Goal: Task Accomplishment & Management: Complete application form

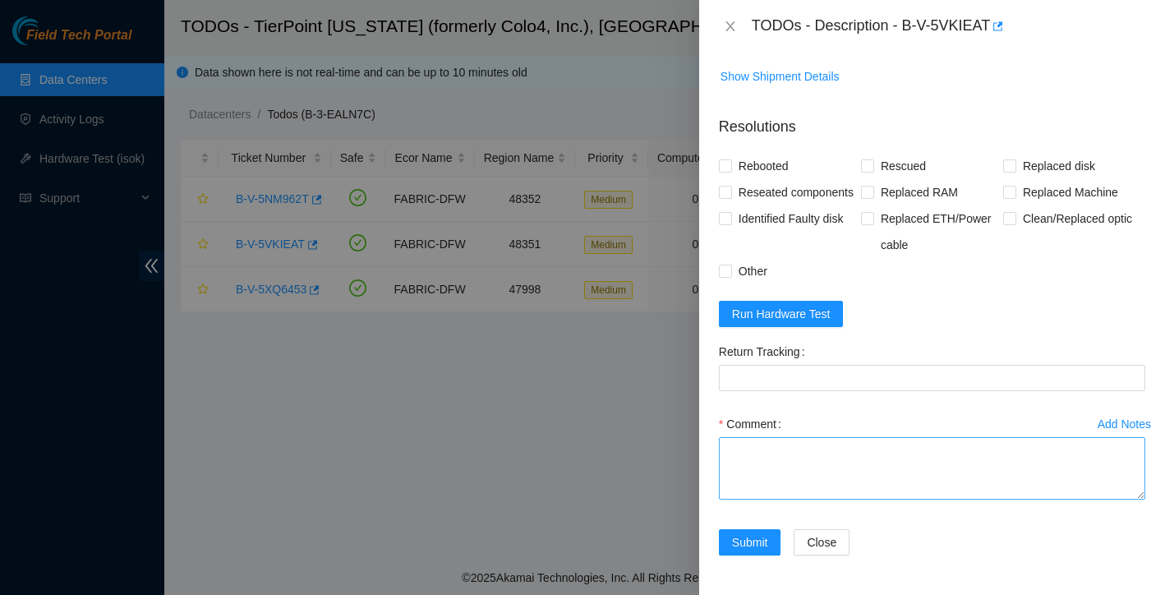
scroll to position [1272, 0]
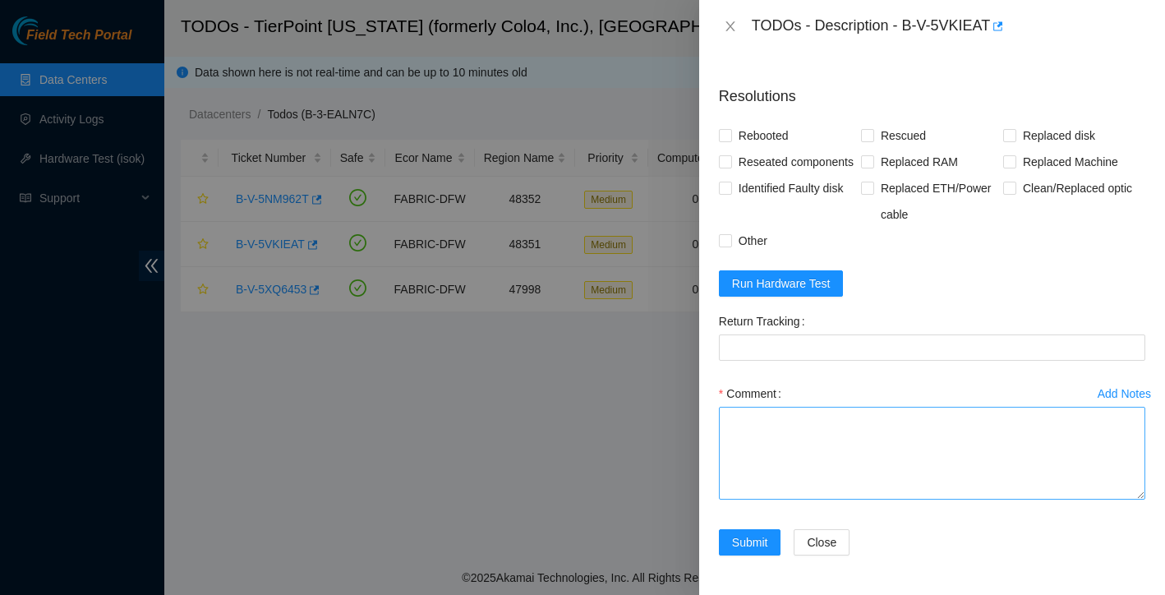
click at [1143, 499] on textarea "Comment" at bounding box center [932, 453] width 426 height 93
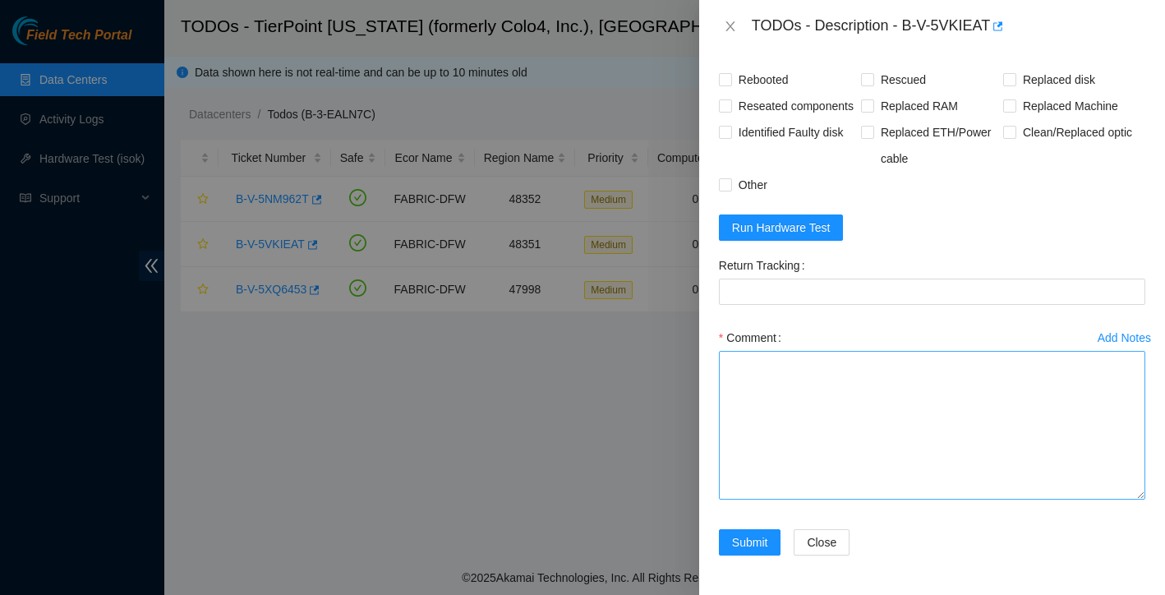
scroll to position [1359, 0]
click at [811, 434] on textarea "Comment" at bounding box center [932, 425] width 426 height 149
paste textarea "Ticket: New SN: Bad SN:"
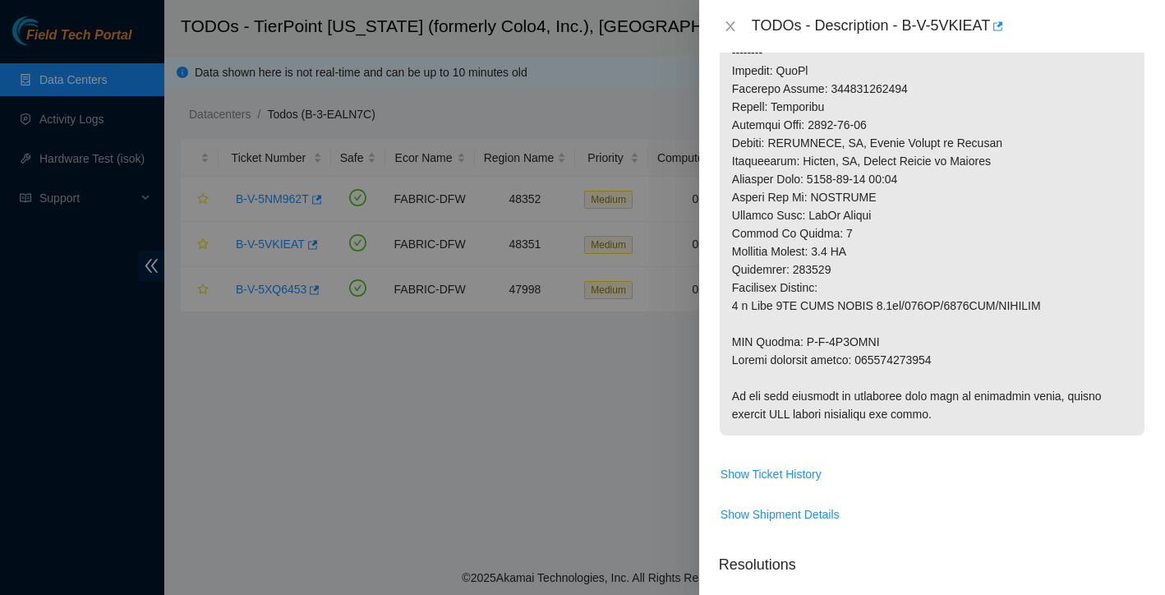
scroll to position [703, 0]
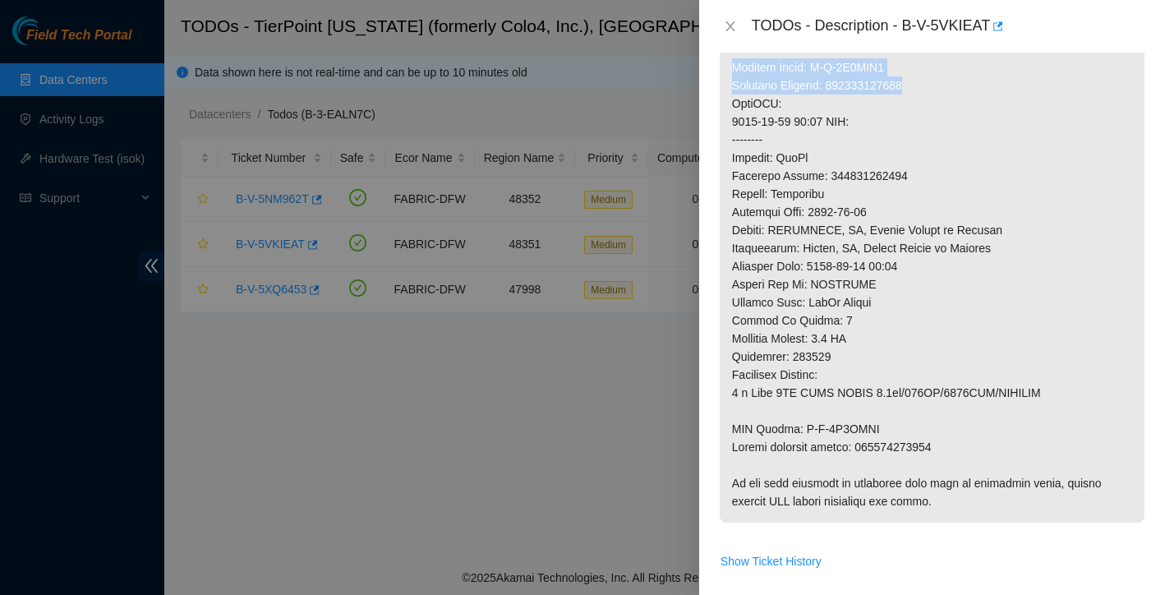
drag, startPoint x: 733, startPoint y: 85, endPoint x: 928, endPoint y: 108, distance: 196.7
click at [928, 108] on p at bounding box center [932, 76] width 425 height 892
copy p "Service Order: B-V-5X0VFX9 Tracking Numbers: 463470062089"
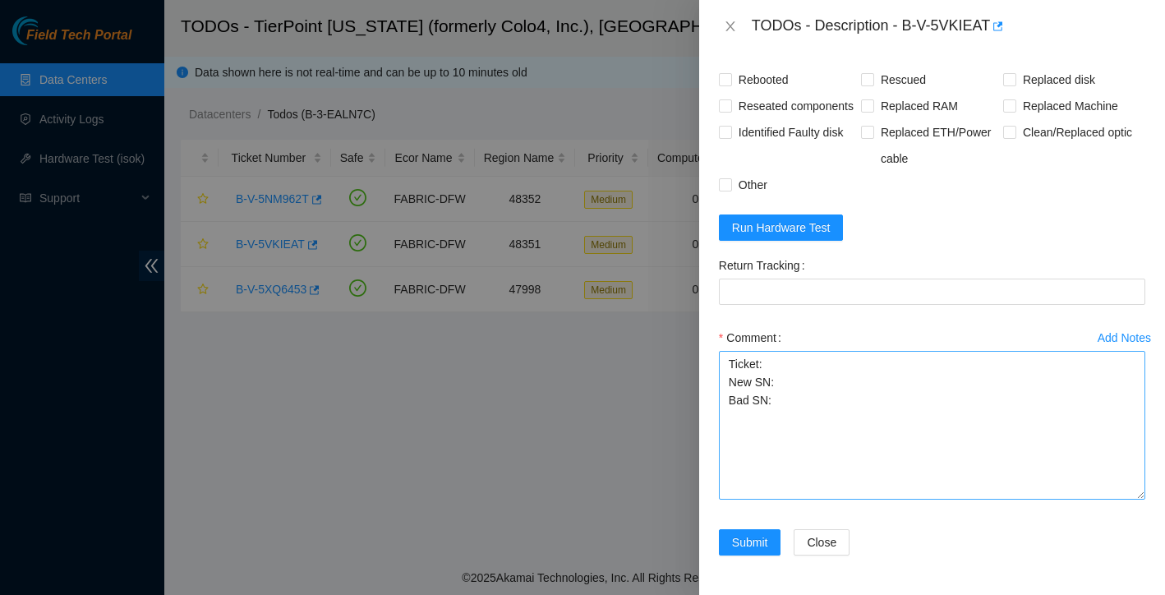
scroll to position [1359, 0]
click at [783, 402] on textarea "Ticket: New SN: Bad SN:" at bounding box center [932, 425] width 426 height 149
paste textarea "Service Order: B-V-5X0VFX9 Tracking Numbers: 463470062089"
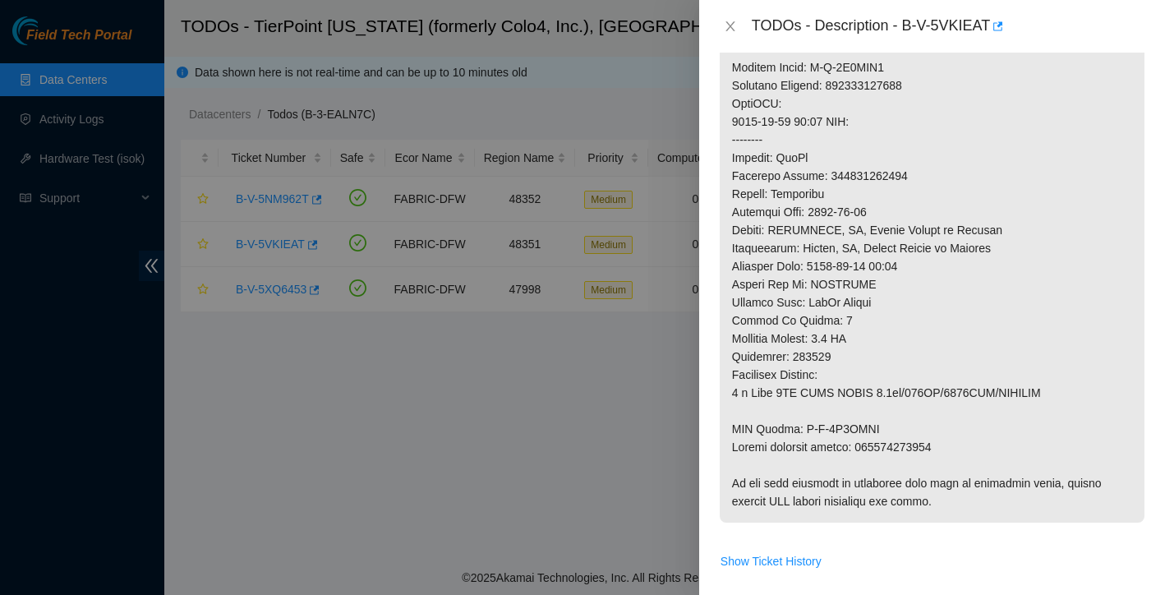
scroll to position [702, 0]
drag, startPoint x: 731, startPoint y: 447, endPoint x: 953, endPoint y: 459, distance: 222.1
click at [953, 459] on p at bounding box center [932, 77] width 425 height 892
copy p "RMA Return: B-V-5X0VFXI Return tracking number: 463470062090"
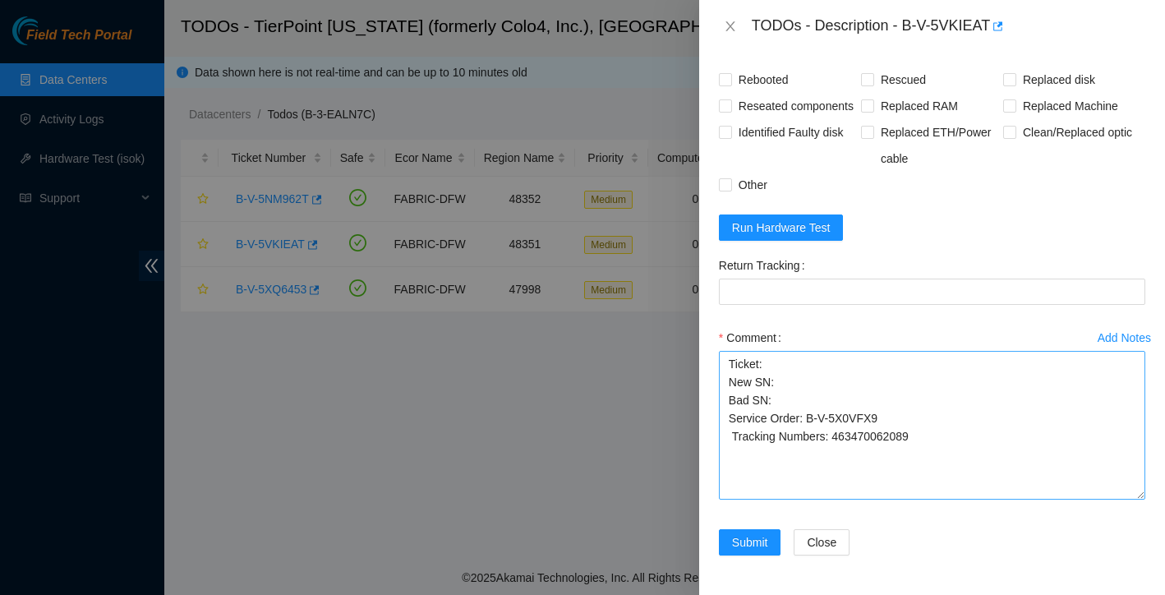
scroll to position [1359, 0]
click at [940, 439] on textarea "Ticket: New SN: Bad SN: Service Order: B-V-5X0VFX9 Tracking Numbers: 4634700620…" at bounding box center [932, 425] width 426 height 149
paste textarea "RMA Return: B-V-5X0VFXI Return tracking number: 463470062090"
click at [733, 436] on textarea "Ticket: New SN: Bad SN: Service Order: B-V-5X0VFX9 Tracking Numbers: 4634700620…" at bounding box center [932, 425] width 426 height 149
click at [733, 471] on textarea "Ticket: New SN: Bad SN: Service Order: B-V-5X0VFX9 Tracking Numbers: 4634700620…" at bounding box center [932, 425] width 426 height 149
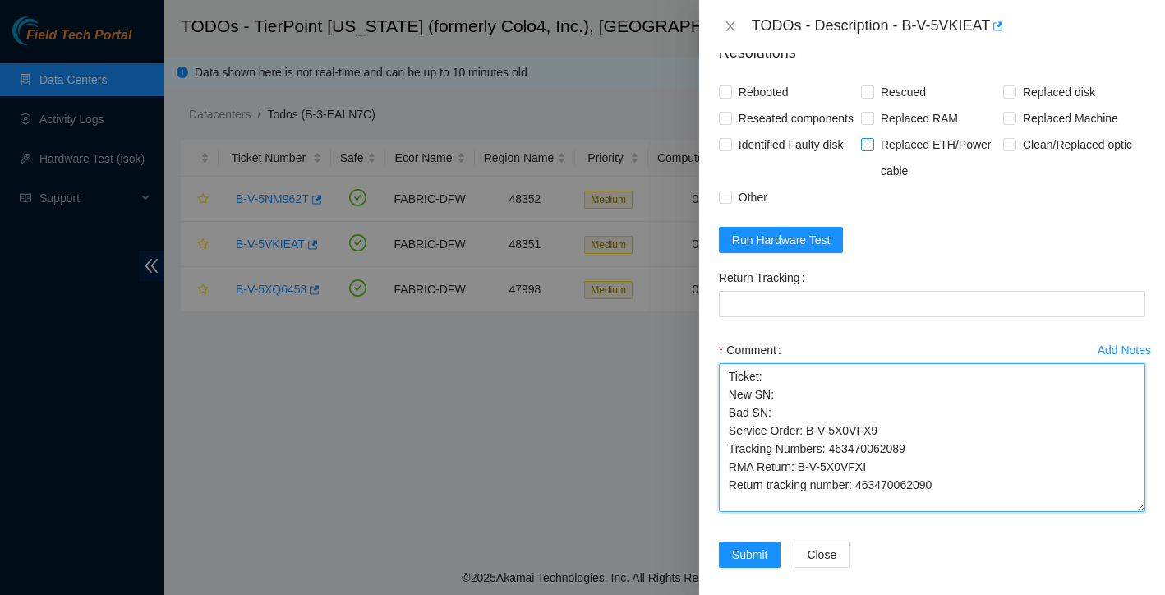
scroll to position [1295, 0]
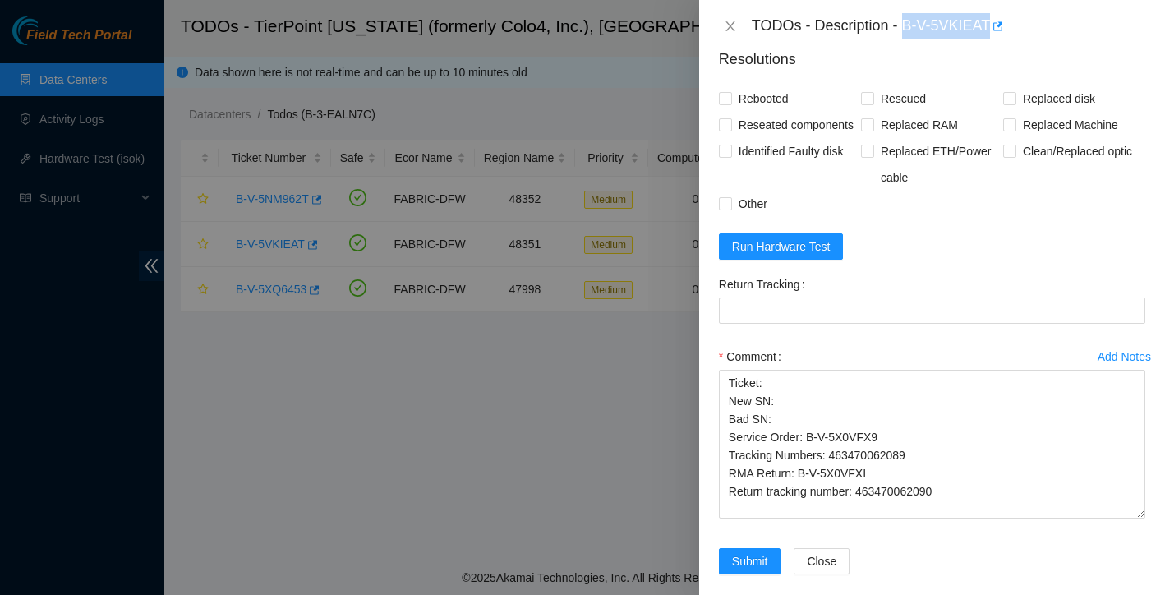
drag, startPoint x: 908, startPoint y: 23, endPoint x: 992, endPoint y: 22, distance: 83.8
click at [992, 22] on div "TODOs - Description - B-V-5VKIEAT" at bounding box center [948, 26] width 393 height 26
copy div "B-V-5VKIEAT"
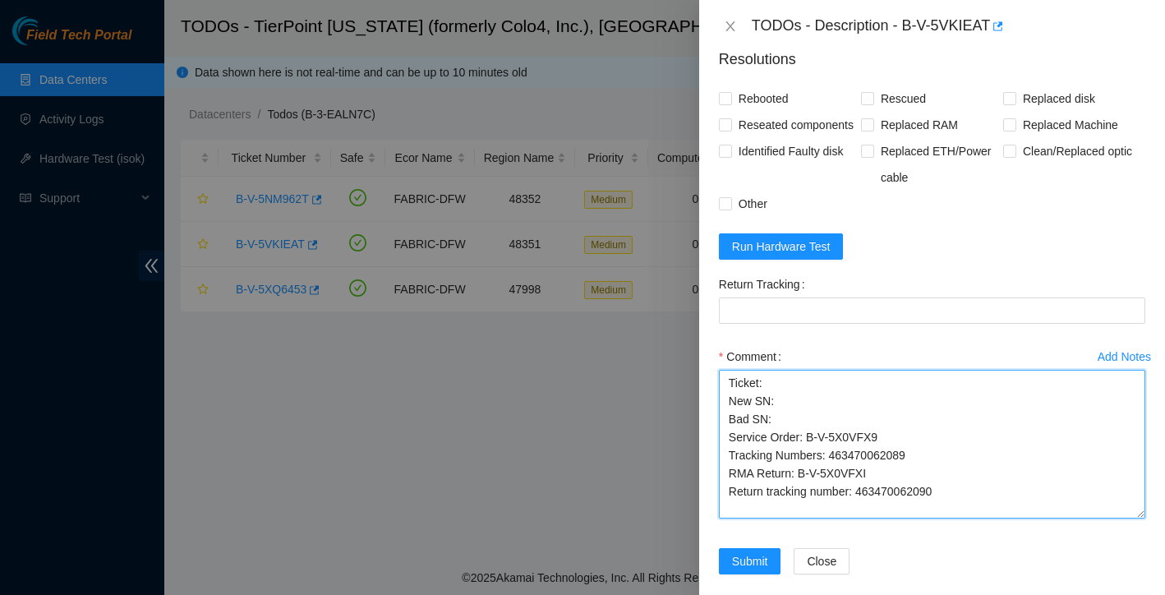
click at [778, 425] on textarea "Ticket: New SN: Bad SN: Service Order: B-V-5X0VFX9 Tracking Numbers: 4634700620…" at bounding box center [932, 444] width 426 height 149
paste textarea "B-V-5VKIEAT"
click at [779, 444] on textarea "Ticket: B-V-5VKIEAT New SN: Bad SN: Service Order: B-V-5X0VFX9 Tracking Numbers…" at bounding box center [932, 444] width 426 height 149
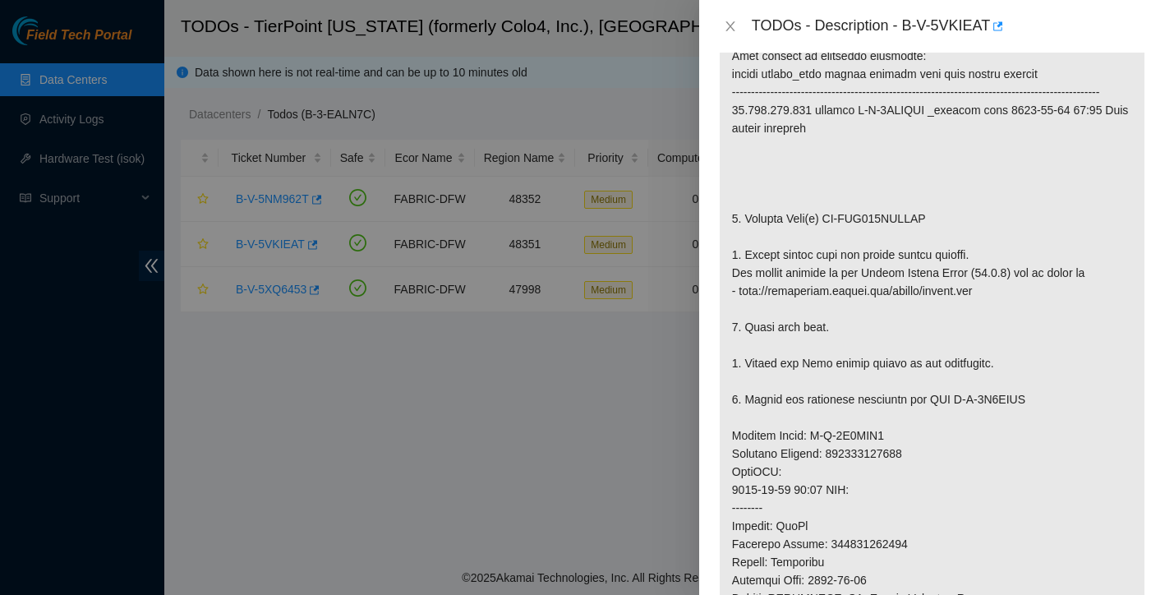
scroll to position [191, 0]
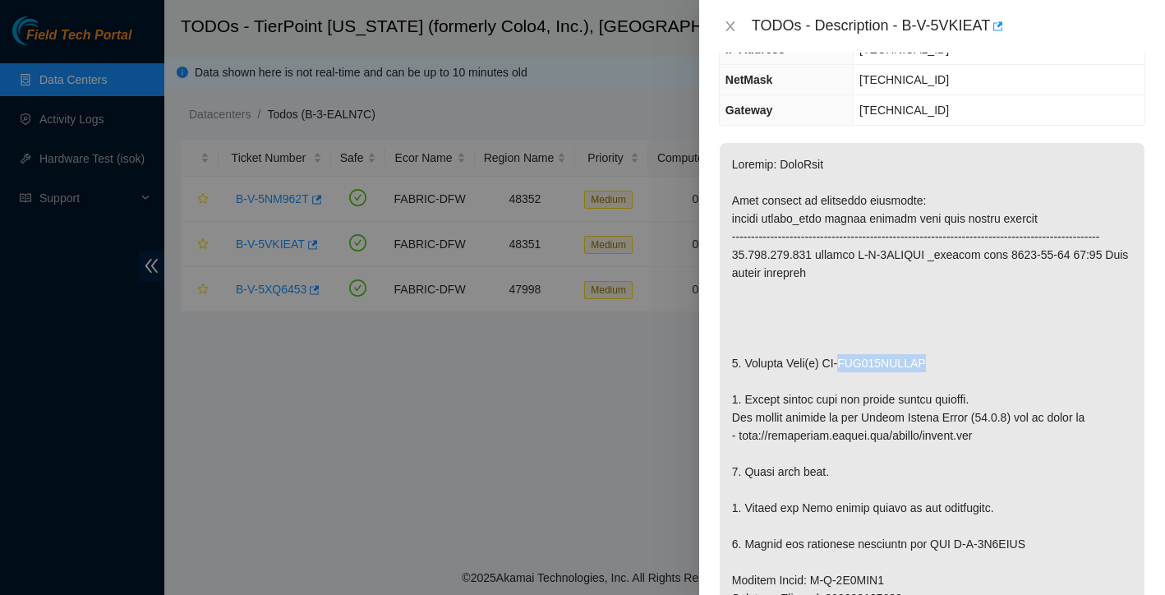
drag, startPoint x: 856, startPoint y: 382, endPoint x: 951, endPoint y: 375, distance: 95.5
click at [951, 375] on p at bounding box center [932, 589] width 425 height 892
copy p "WCC135JHTFZX"
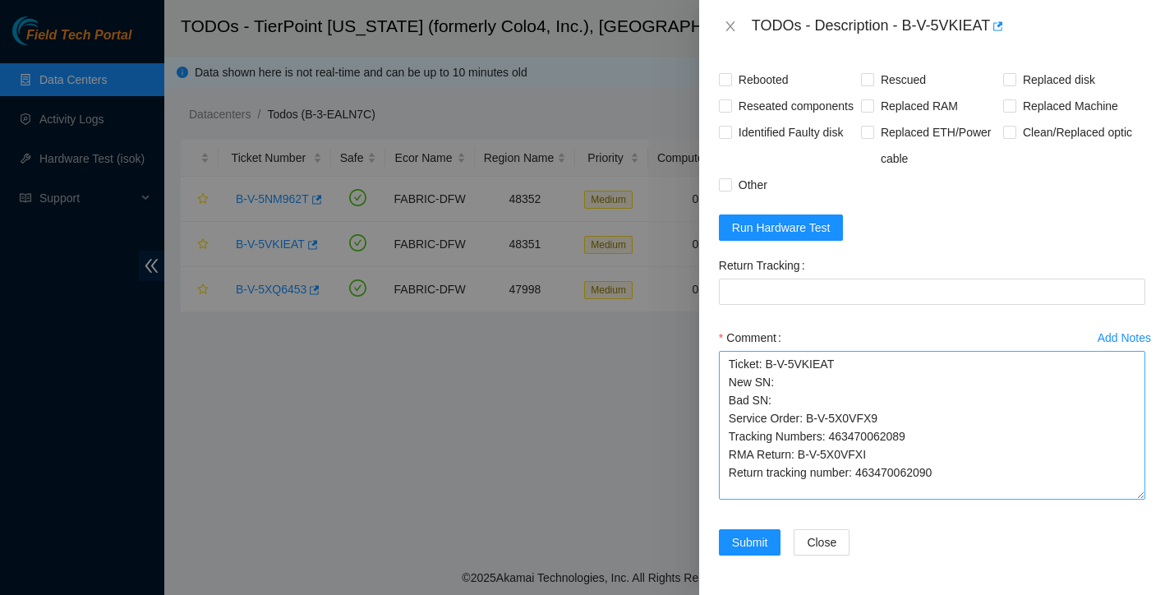
scroll to position [1359, 0]
click at [792, 395] on textarea "Ticket: B-V-5VKIEAT New SN: Bad SN: Service Order: B-V-5X0VFX9 Tracking Numbers…" at bounding box center [932, 425] width 426 height 149
paste textarea "WCC135JHTFZX"
click at [786, 388] on textarea "Ticket: B-V-5VKIEAT New SN: Bad SN: WCC135JHTFZX Service Order: B-V-5X0VFX9 Tra…" at bounding box center [932, 425] width 426 height 149
click at [959, 471] on textarea "Ticket: B-V-5VKIEAT New SN: Z1Z8MQ5N Bad SN: WCC135JHTFZX Service Order: B-V-5X…" at bounding box center [932, 425] width 426 height 149
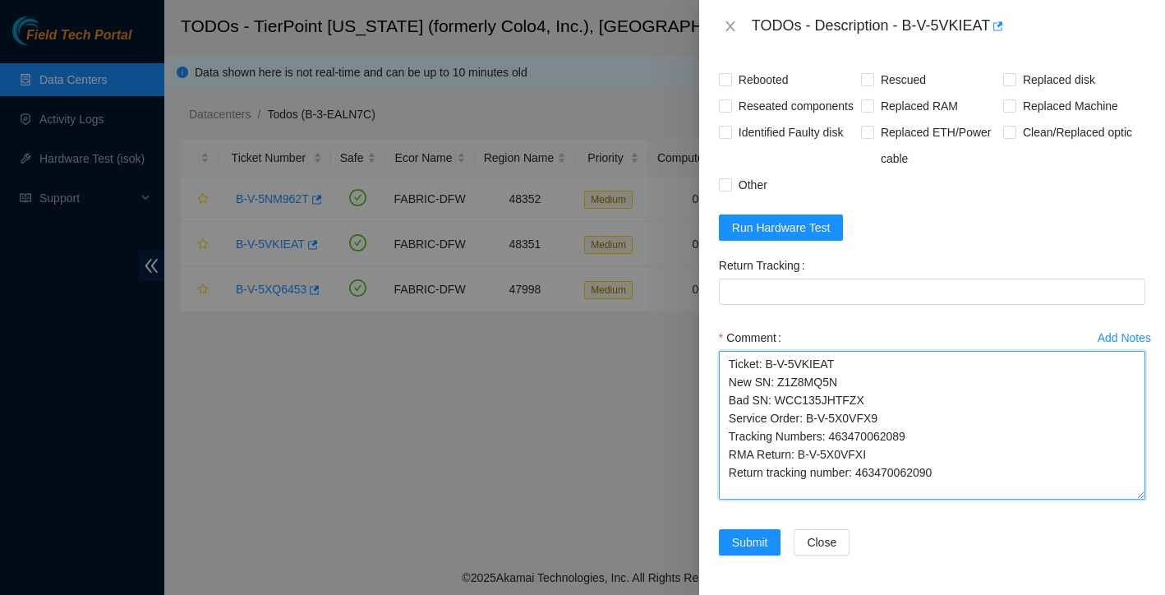
drag, startPoint x: 860, startPoint y: 475, endPoint x: 961, endPoint y: 472, distance: 101.1
click at [960, 472] on textarea "Ticket: B-V-5VKIEAT New SN: Z1Z8MQ5N Bad SN: WCC135JHTFZX Service Order: B-V-5X…" at bounding box center [932, 425] width 426 height 149
type textarea "Ticket: B-V-5VKIEAT New SN: Z1Z8MQ5N Bad SN: WCC135JHTFZX Service Order: B-V-5X…"
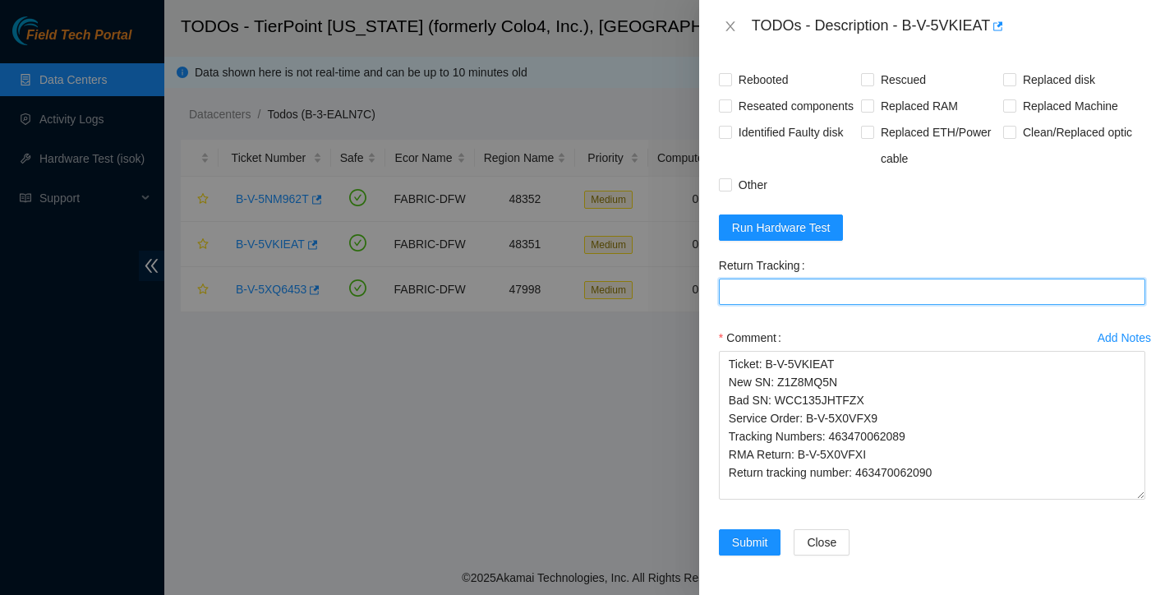
click at [829, 304] on Tracking "Return Tracking" at bounding box center [932, 291] width 426 height 26
paste Tracking "463470062090"
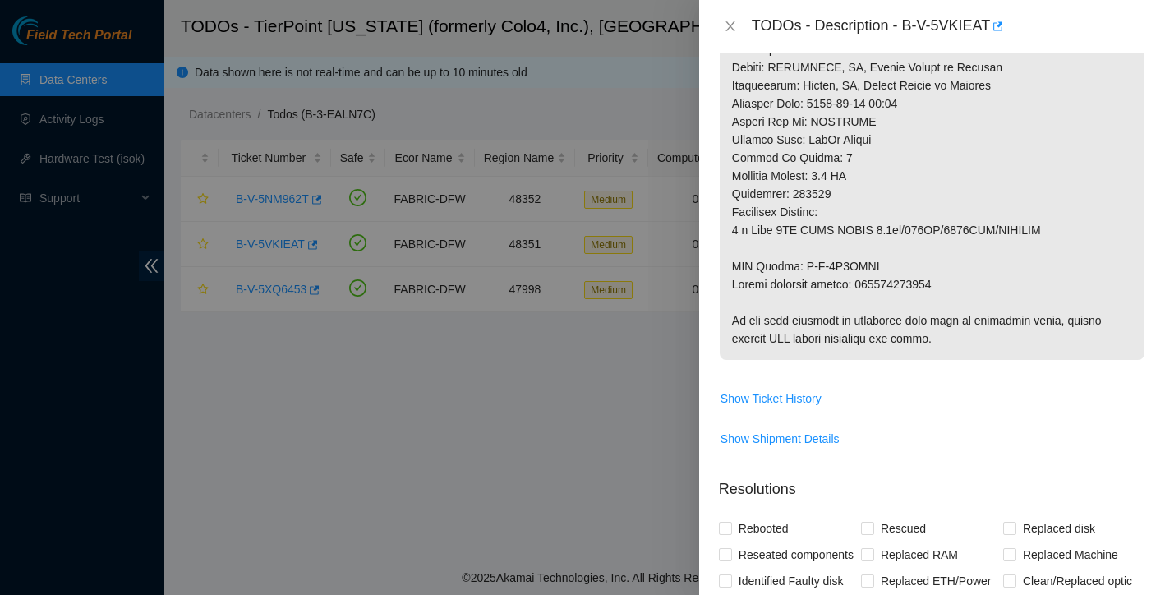
scroll to position [1114, 0]
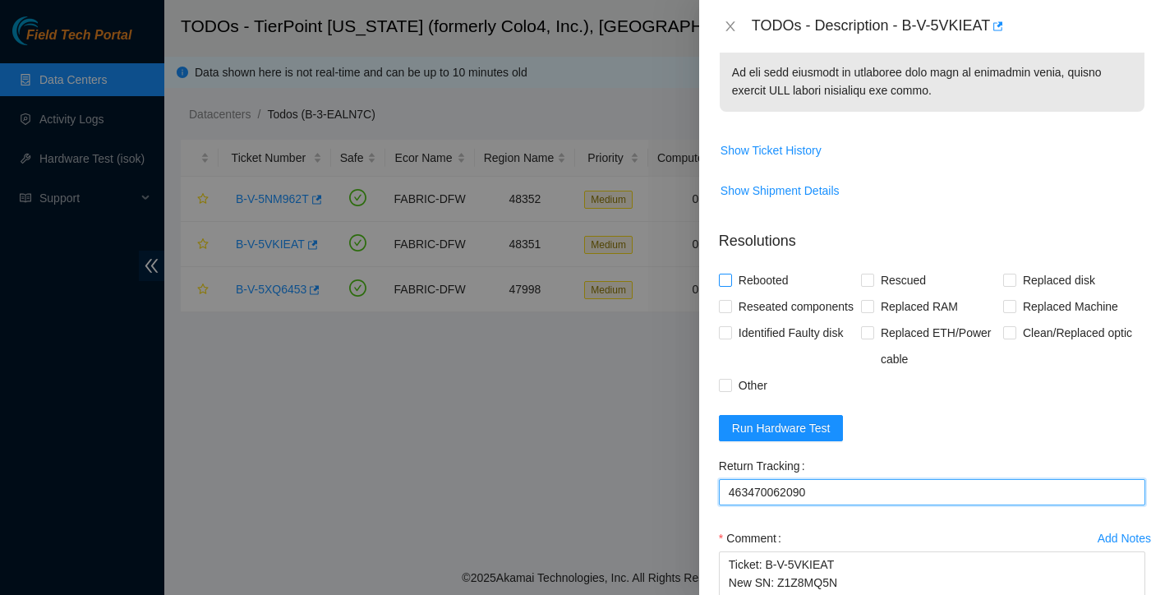
type Tracking "463470062090"
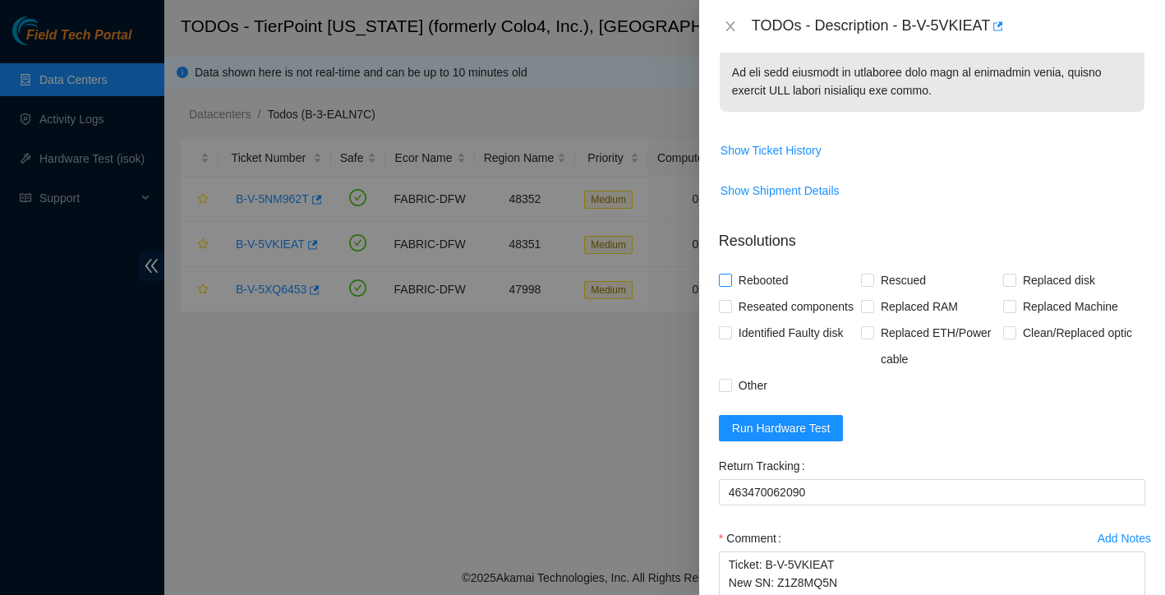
click at [726, 285] on input "Rebooted" at bounding box center [724, 279] width 11 height 11
checkbox input "true"
click at [1011, 285] on input "Replaced disk" at bounding box center [1008, 279] width 11 height 11
checkbox input "true"
click at [868, 285] on input "Rescued" at bounding box center [866, 279] width 11 height 11
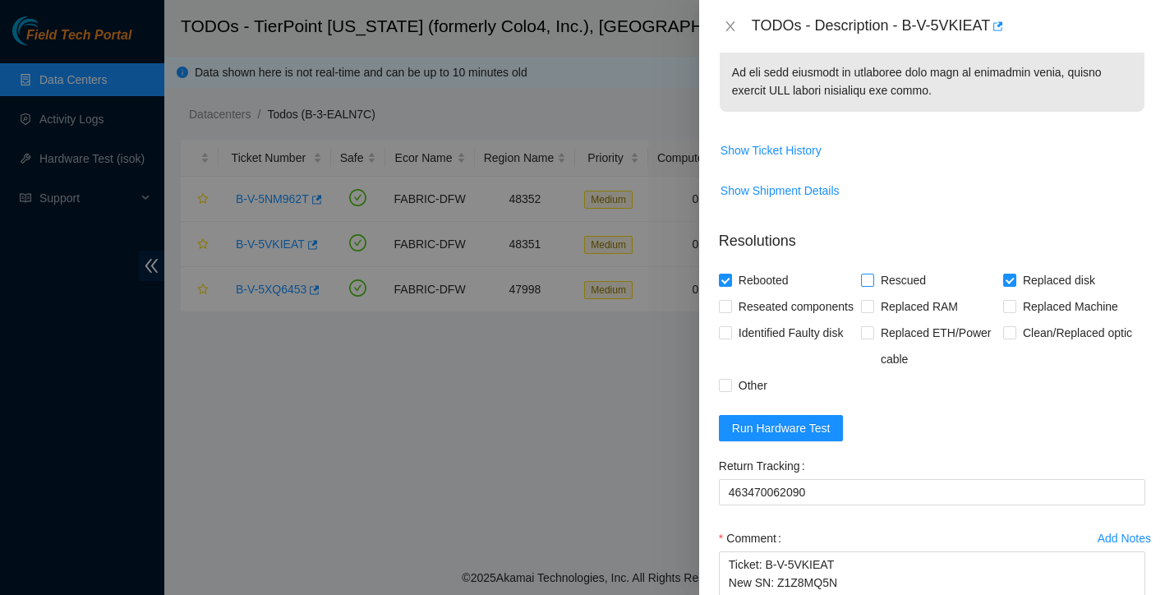
checkbox input "true"
click at [723, 311] on input "Reseated components" at bounding box center [724, 305] width 11 height 11
checkbox input "true"
click at [729, 390] on input "Other" at bounding box center [724, 384] width 11 height 11
checkbox input "true"
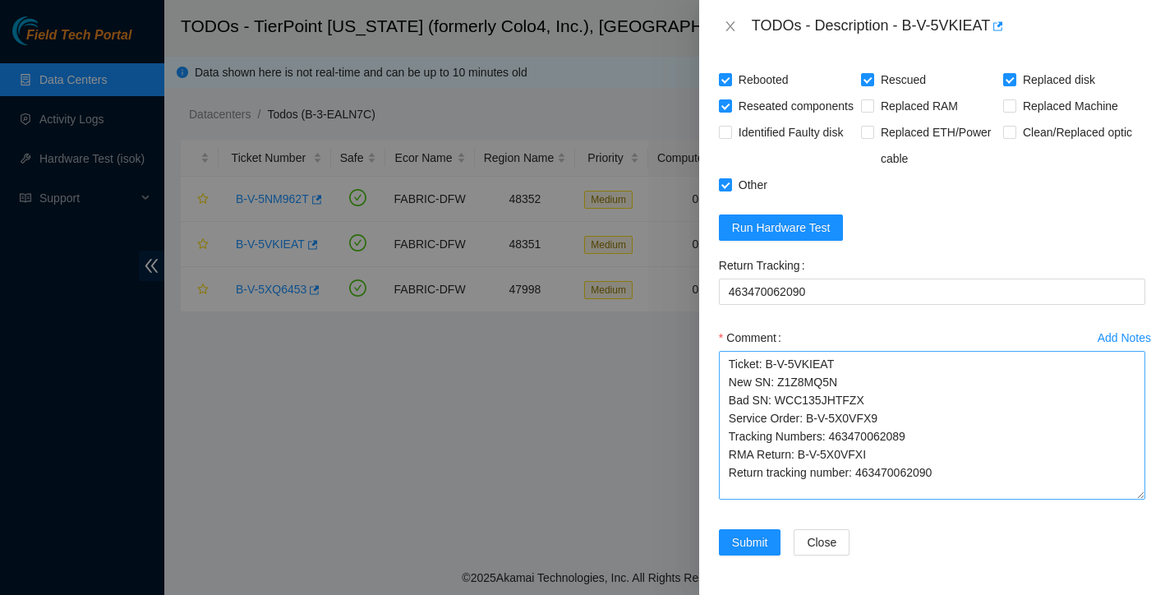
scroll to position [1327, 0]
drag, startPoint x: 945, startPoint y: 505, endPoint x: 706, endPoint y: 395, distance: 263.9
click at [706, 395] on div "Problem Type Hardware Sub Type Tier 1 - Disk Error Rack Number GE09 Machine Num…" at bounding box center [932, 324] width 466 height 542
click at [984, 499] on textarea "Ticket: B-V-5VKIEAT New SN: Z1Z8MQ5N Bad SN: WCC135JHTFZX Service Order: B-V-5X…" at bounding box center [932, 425] width 426 height 149
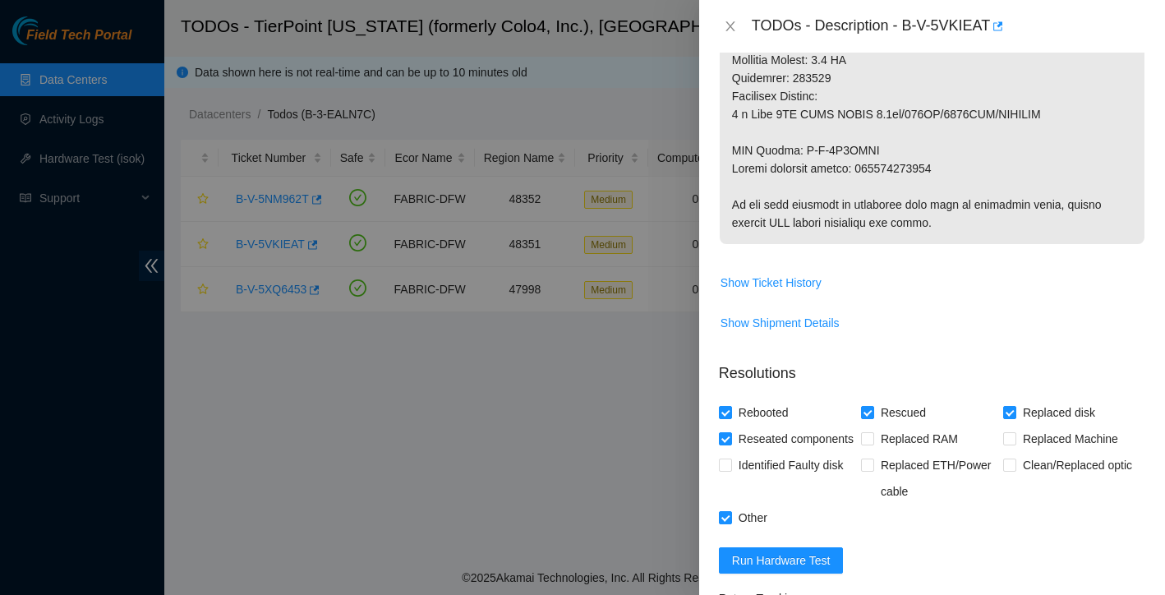
scroll to position [1271, 0]
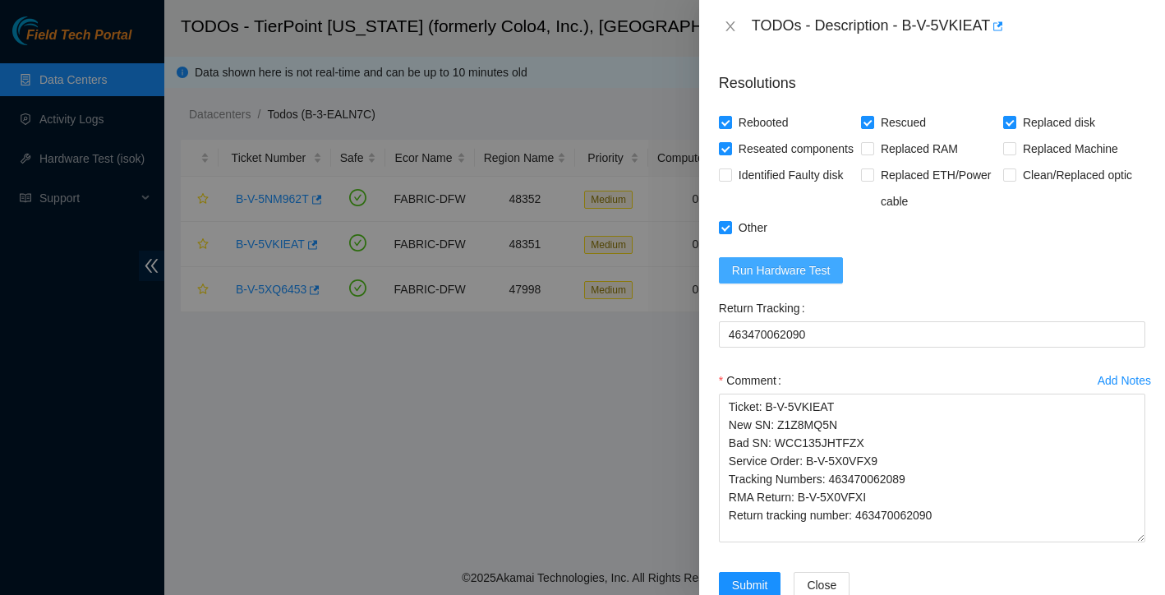
click at [806, 279] on span "Run Hardware Test" at bounding box center [781, 270] width 99 height 18
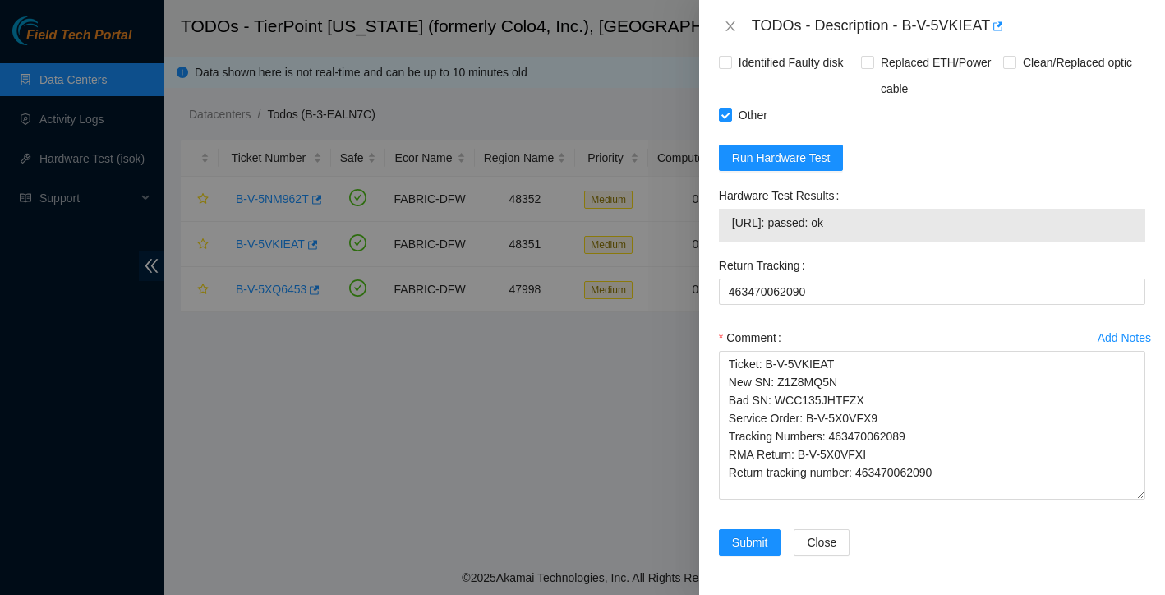
scroll to position [1428, 0]
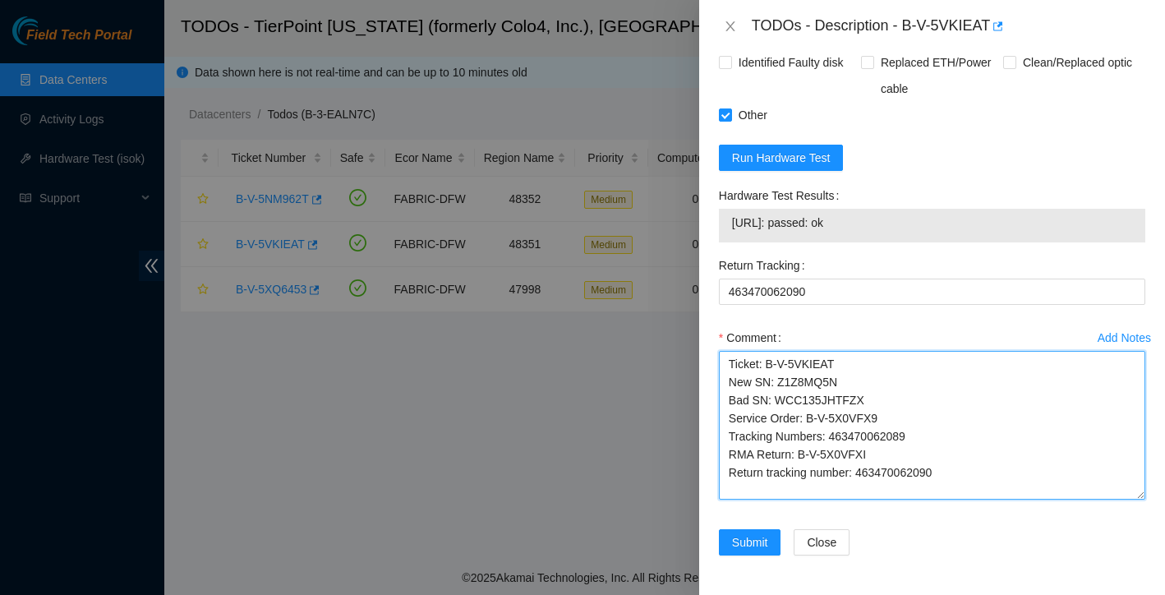
click at [729, 365] on textarea "Ticket: B-V-5VKIEAT New SN: Z1Z8MQ5N Bad SN: WCC135JHTFZX Service Order: B-V-5X…" at bounding box center [932, 425] width 426 height 149
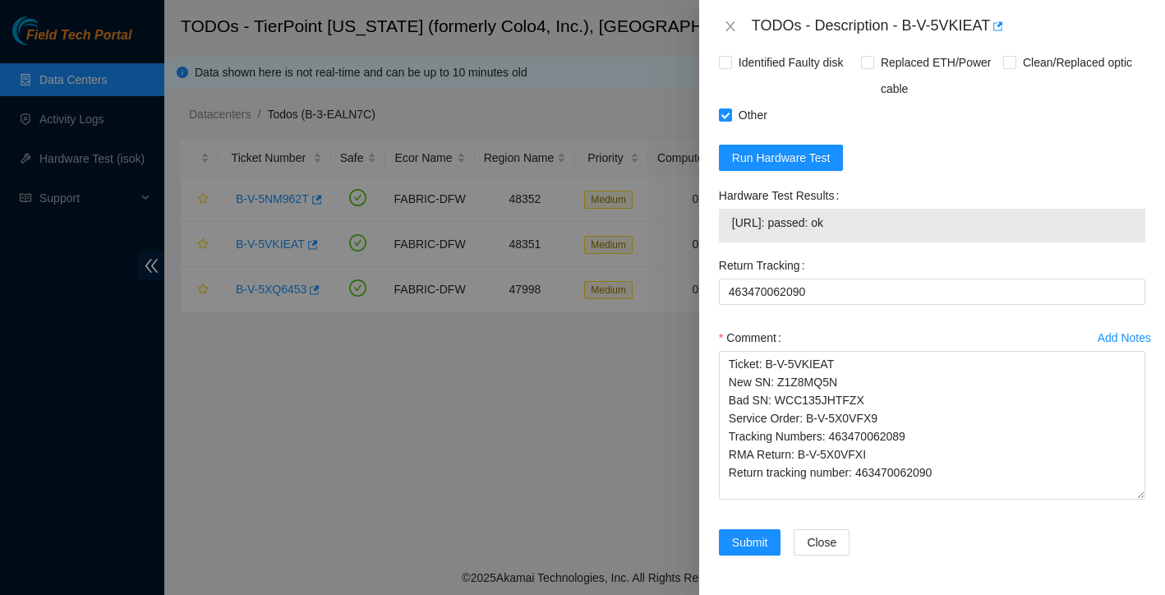
click at [752, 349] on label "Comment" at bounding box center [753, 337] width 69 height 26
click at [752, 351] on textarea "Ticket: B-V-5VKIEAT New SN: Z1Z8MQ5N Bad SN: WCC135JHTFZX Service Order: B-V-5X…" at bounding box center [932, 425] width 426 height 149
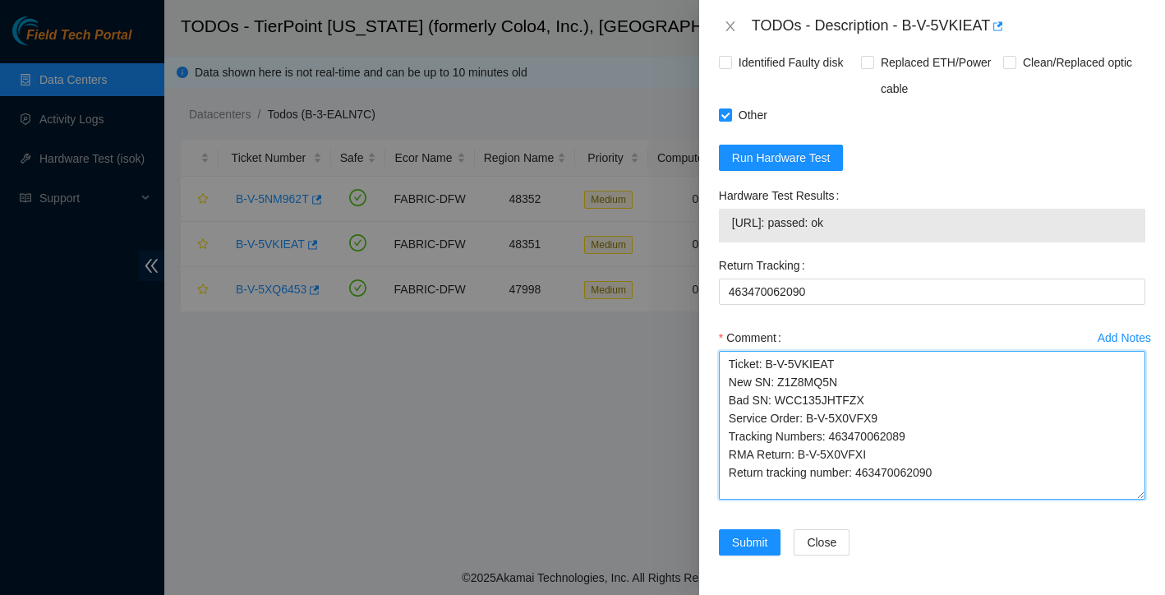
click at [750, 356] on textarea "Ticket: B-V-5VKIEAT New SN: Z1Z8MQ5N Bad SN: WCC135JHTFZX Service Order: B-V-5X…" at bounding box center [932, 425] width 426 height 149
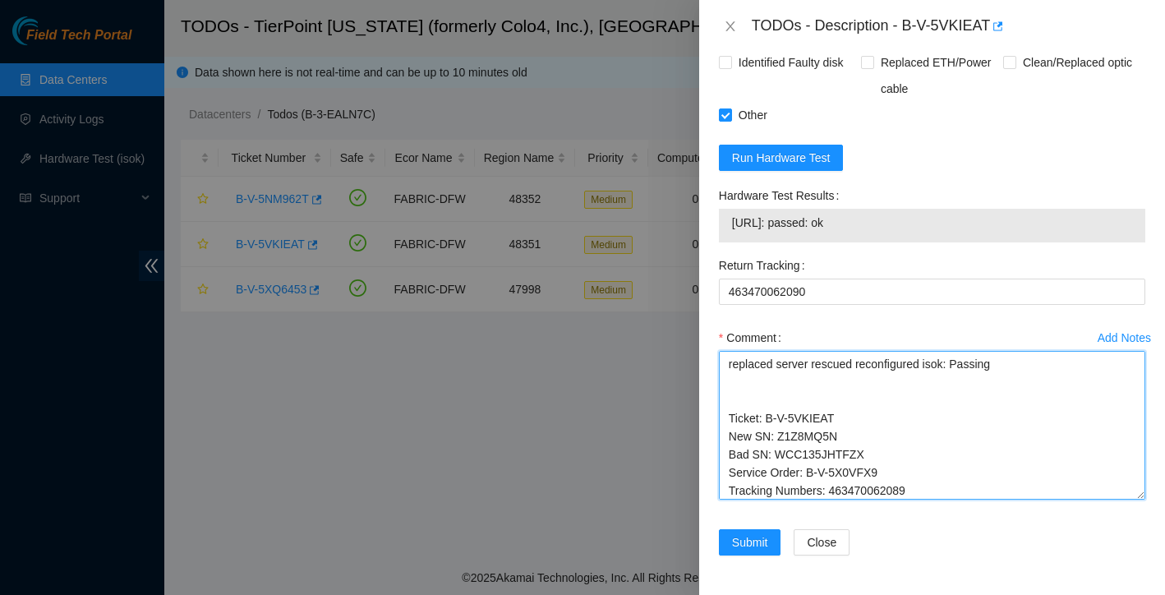
click at [811, 366] on textarea "replaced server rescued reconfigured isok: Passing Ticket: B-V-5VKIEAT New SN: …" at bounding box center [932, 425] width 426 height 149
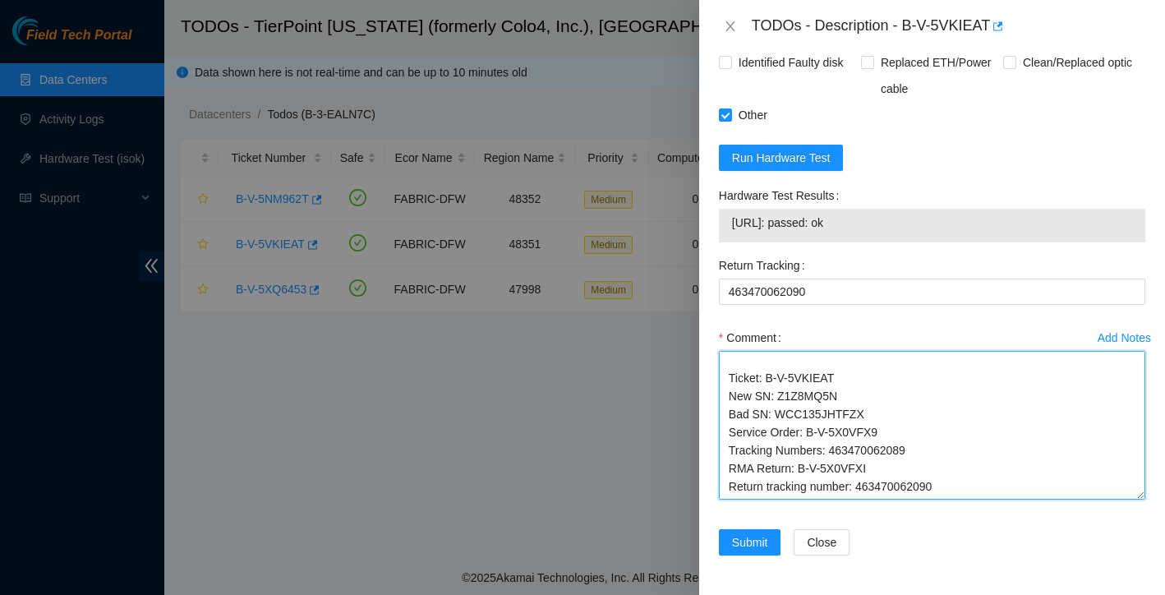
scroll to position [46, 0]
type textarea "replaced [PERSON_NAME] rescued reconfigured isok: Passing Ticket: B-V-5VKIEAT N…"
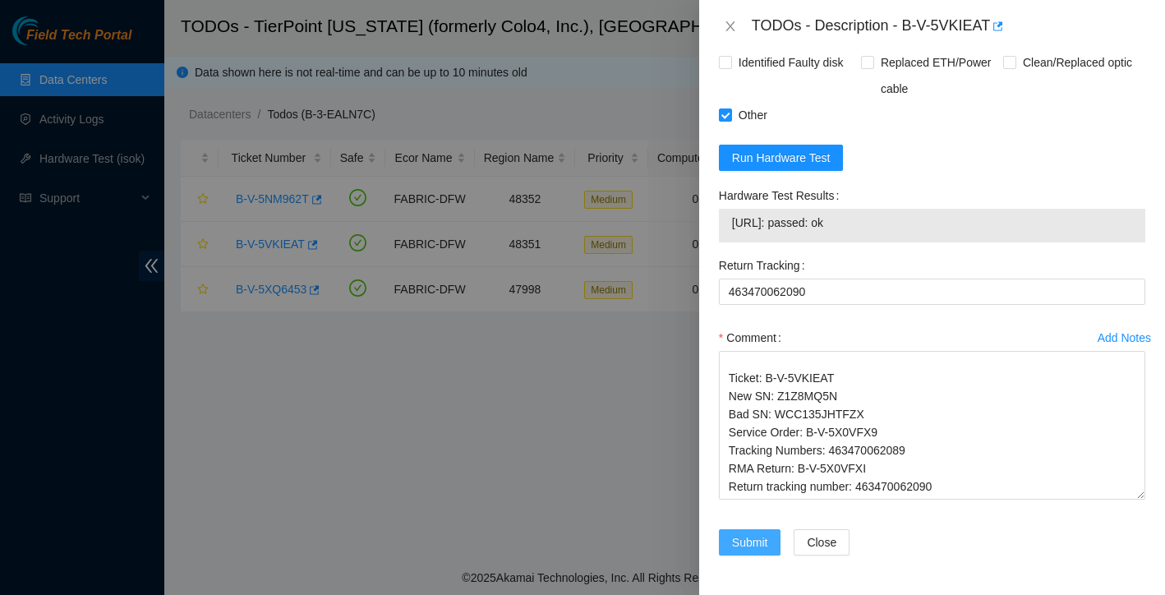
click at [744, 543] on span "Submit" at bounding box center [750, 542] width 36 height 18
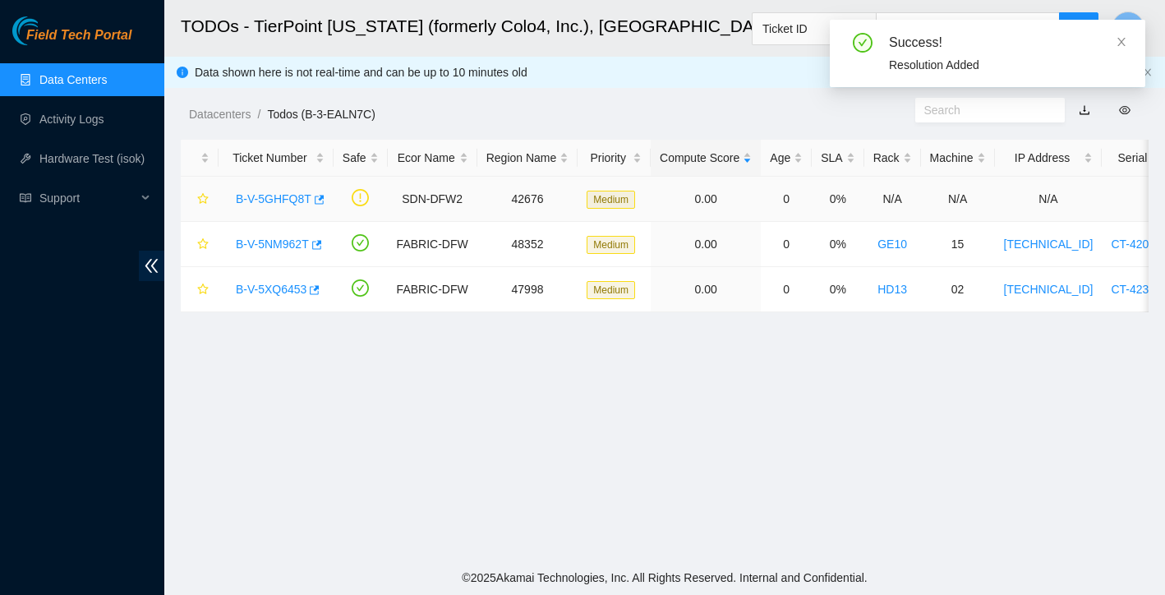
click at [269, 196] on link "B-V-5GHFQ8T" at bounding box center [274, 198] width 76 height 13
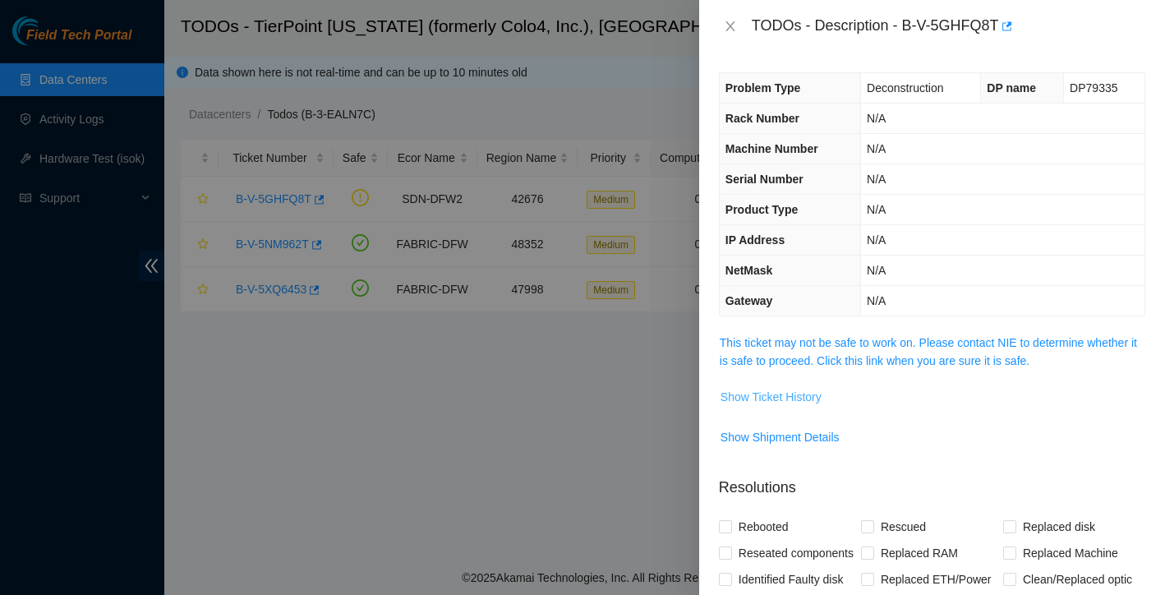
scroll to position [0, 0]
click at [796, 406] on button "Show Ticket History" at bounding box center [771, 397] width 103 height 26
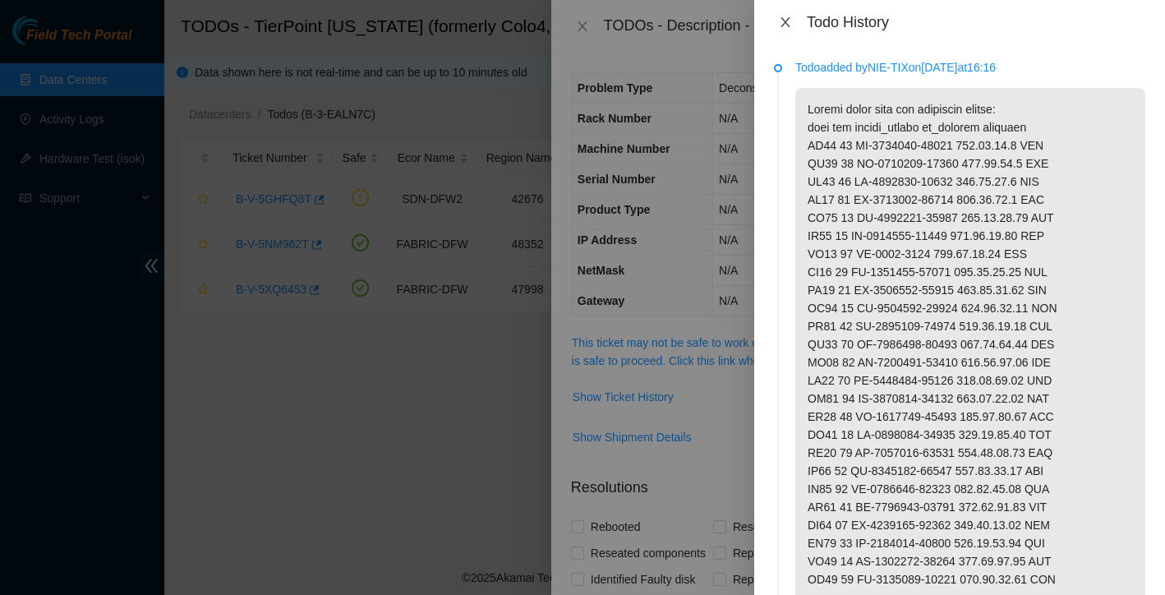
click at [785, 23] on icon "close" at bounding box center [785, 22] width 13 height 13
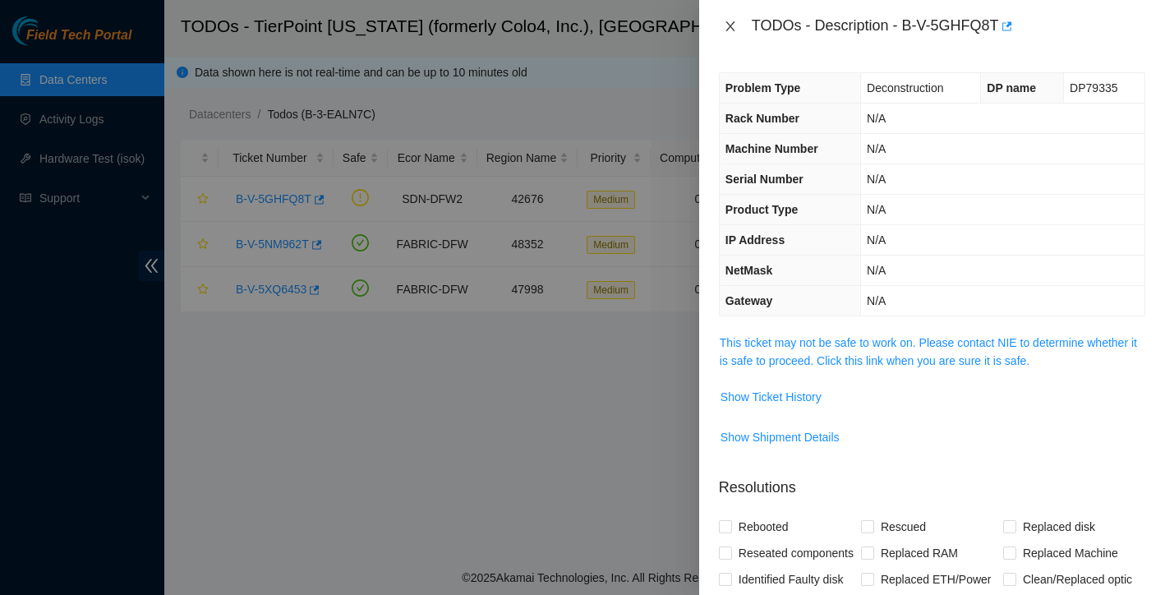
click at [733, 30] on icon "close" at bounding box center [729, 26] width 9 height 10
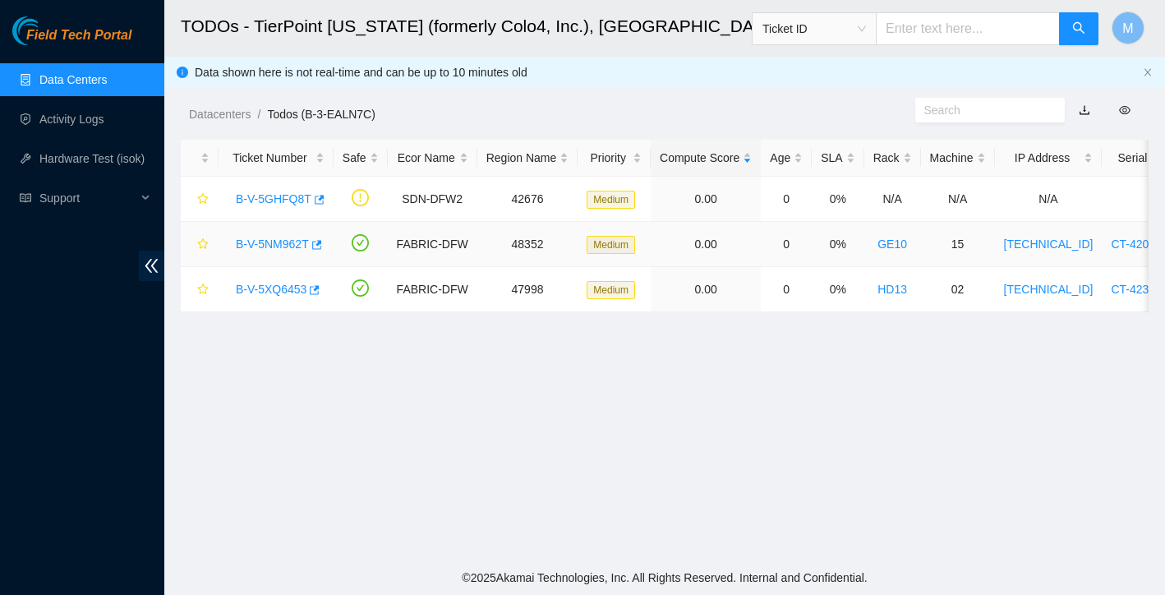
click at [280, 241] on link "B-V-5NM962T" at bounding box center [272, 243] width 73 height 13
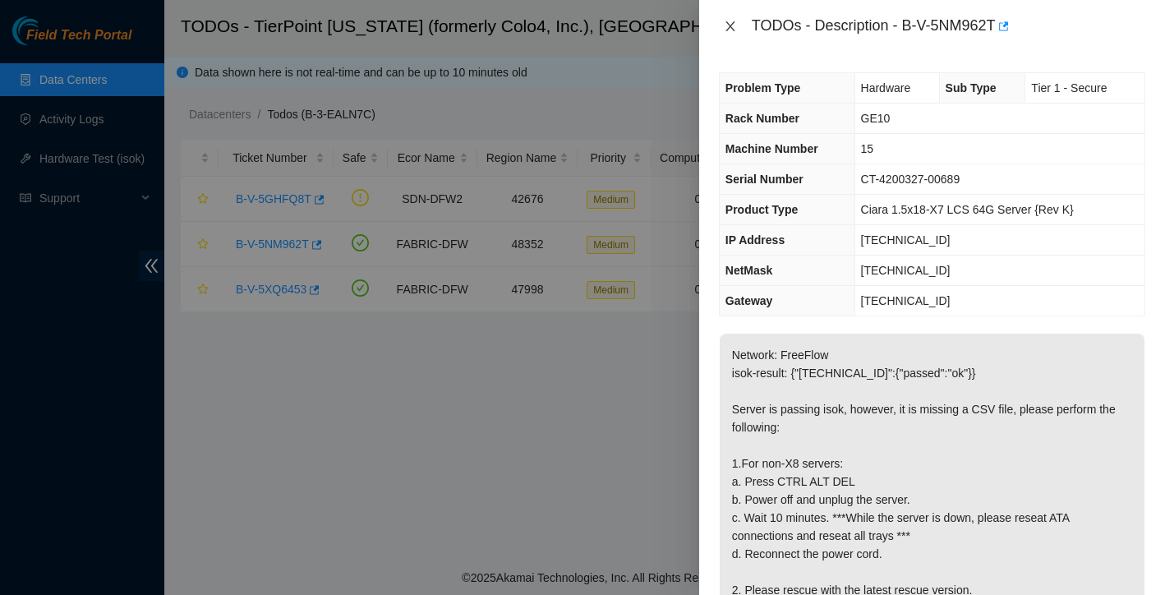
click at [729, 30] on icon "close" at bounding box center [730, 26] width 13 height 13
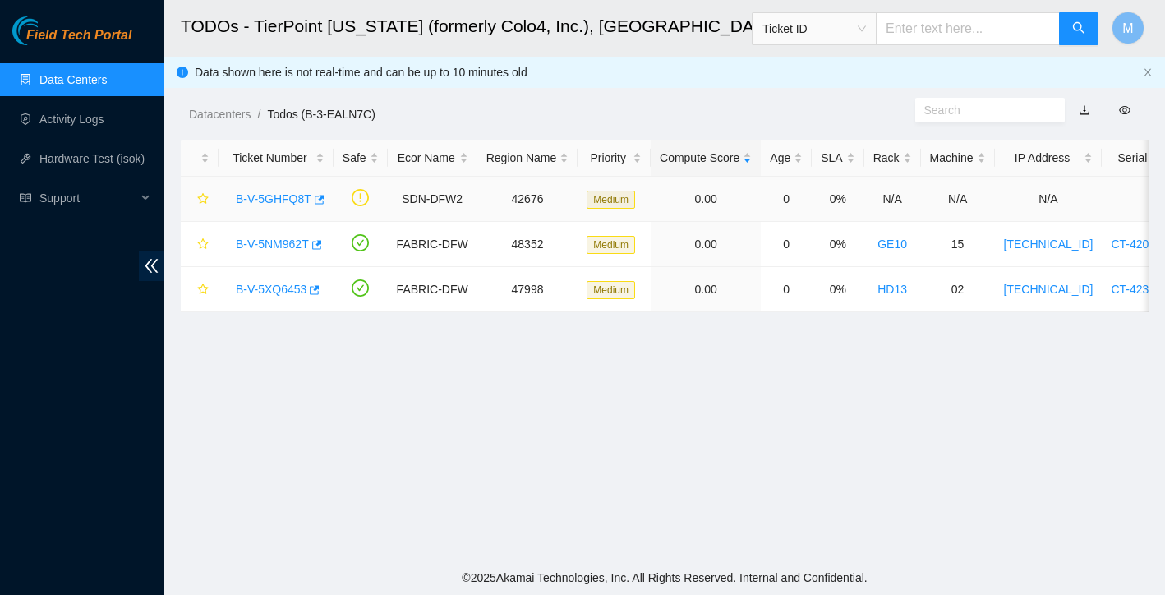
click at [281, 199] on link "B-V-5GHFQ8T" at bounding box center [274, 198] width 76 height 13
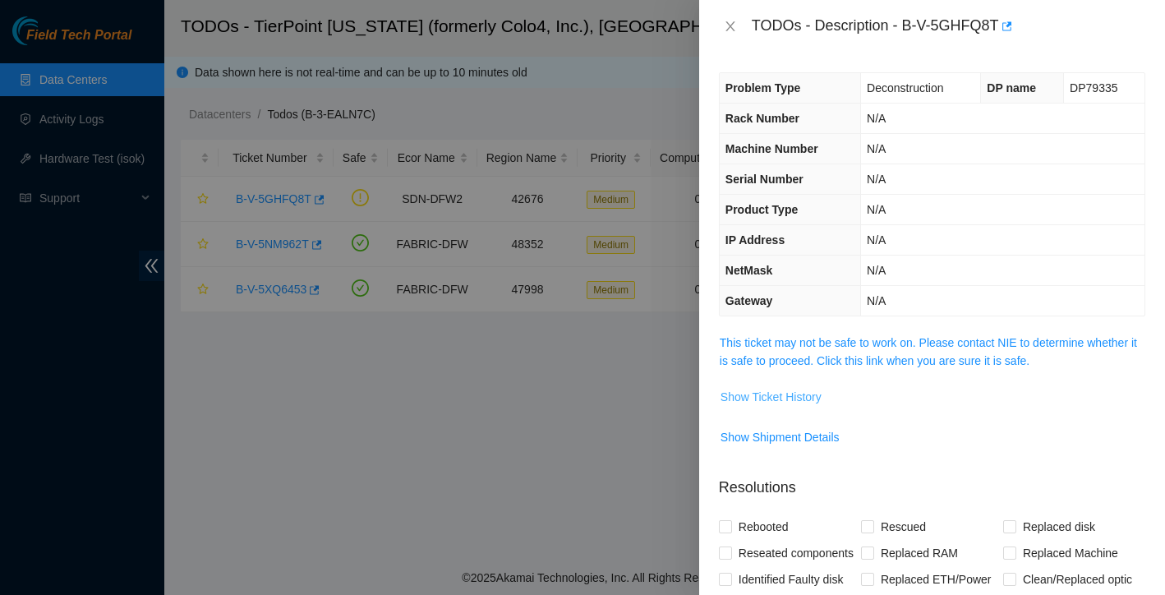
click at [788, 398] on span "Show Ticket History" at bounding box center [770, 397] width 101 height 18
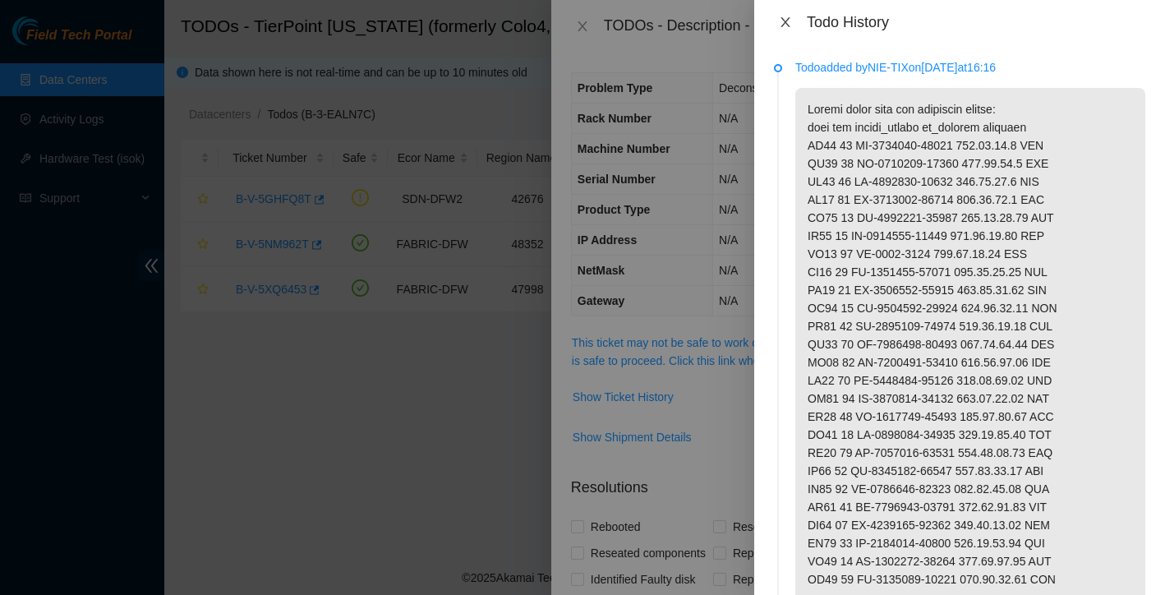
click at [785, 30] on button "Close" at bounding box center [785, 23] width 23 height 16
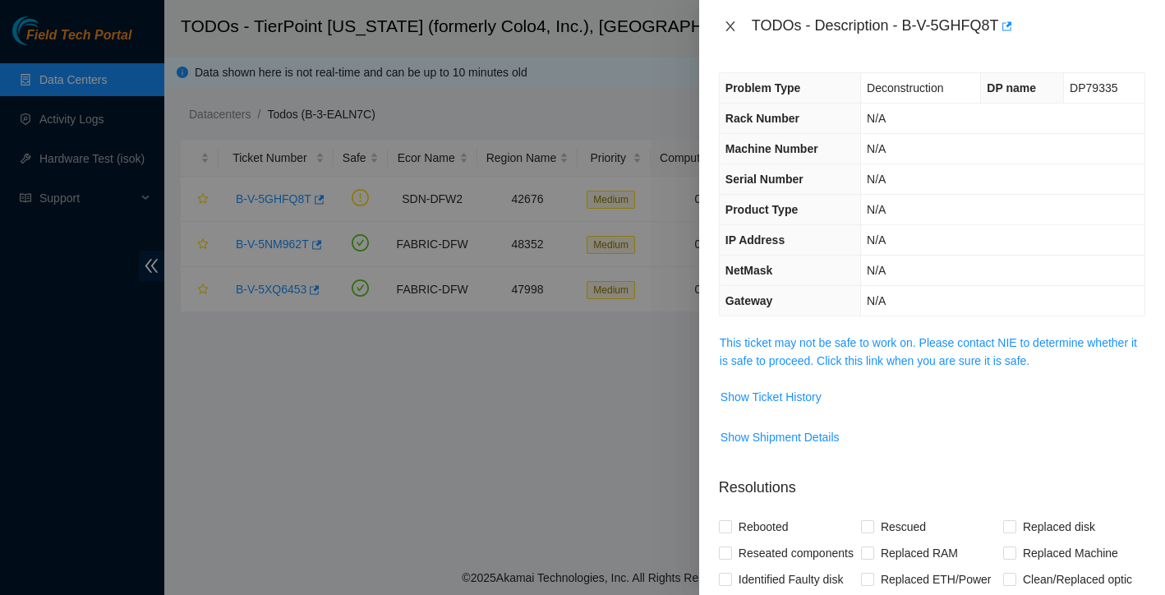
click at [729, 27] on icon "close" at bounding box center [729, 26] width 9 height 10
